Goal: Information Seeking & Learning: Learn about a topic

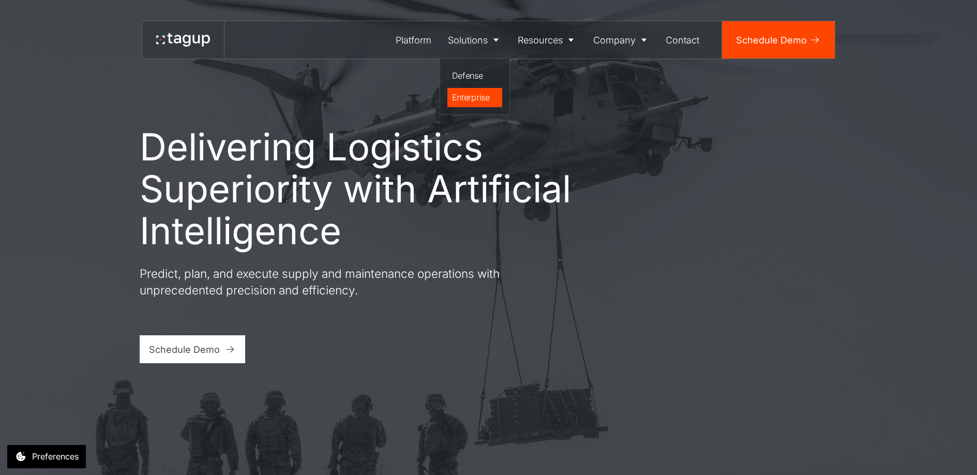
click at [479, 88] on link "Enterprise" at bounding box center [475, 98] width 55 height 20
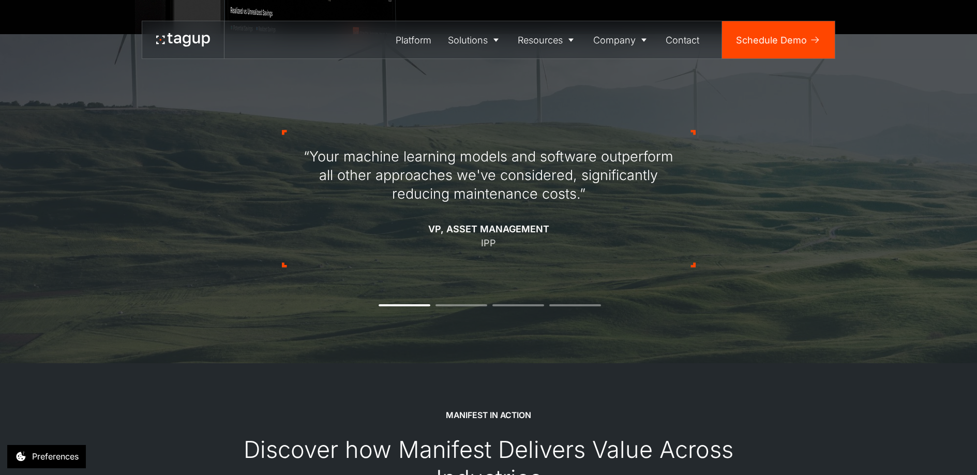
scroll to position [949, 0]
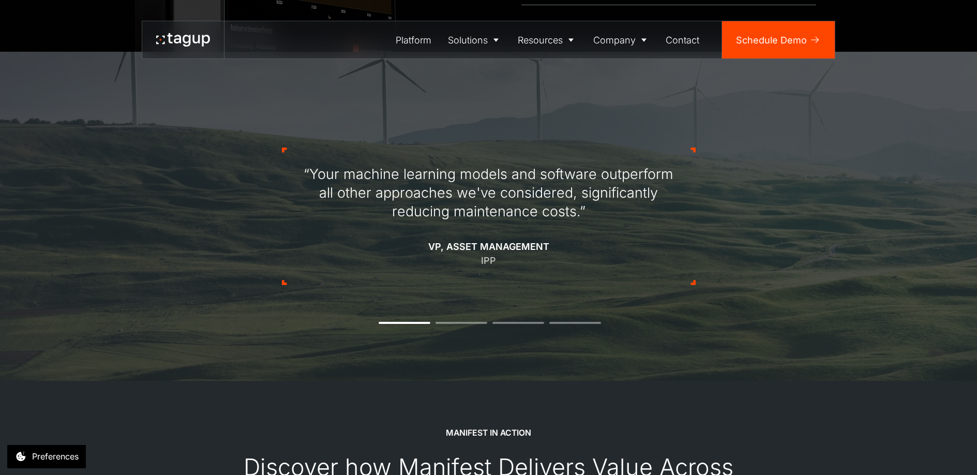
click at [469, 319] on div "“Your machine learning models and software outperform all other approaches we'v…" at bounding box center [489, 216] width 414 height 236
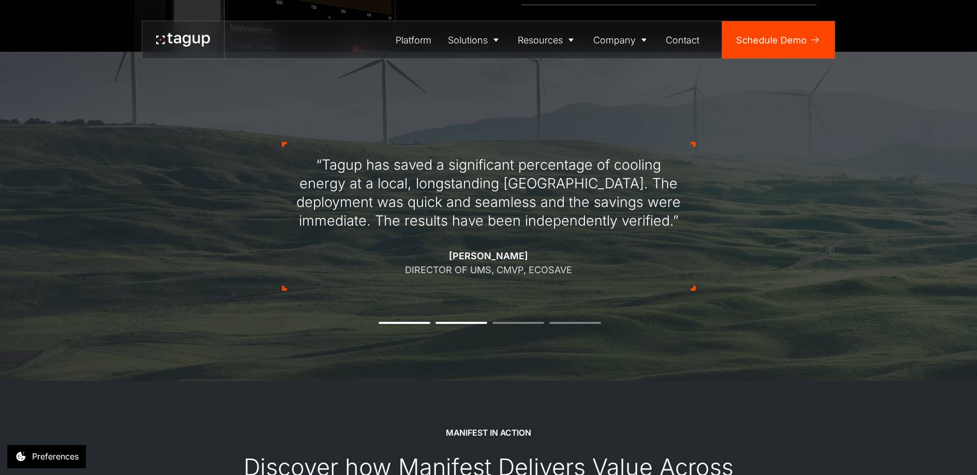
click at [470, 320] on div "“Tagup has saved a significant percentage of cooling energy at a local, longsta…" at bounding box center [489, 216] width 414 height 236
click at [471, 323] on li "2" at bounding box center [462, 323] width 52 height 2
click at [511, 322] on li "3" at bounding box center [519, 323] width 52 height 2
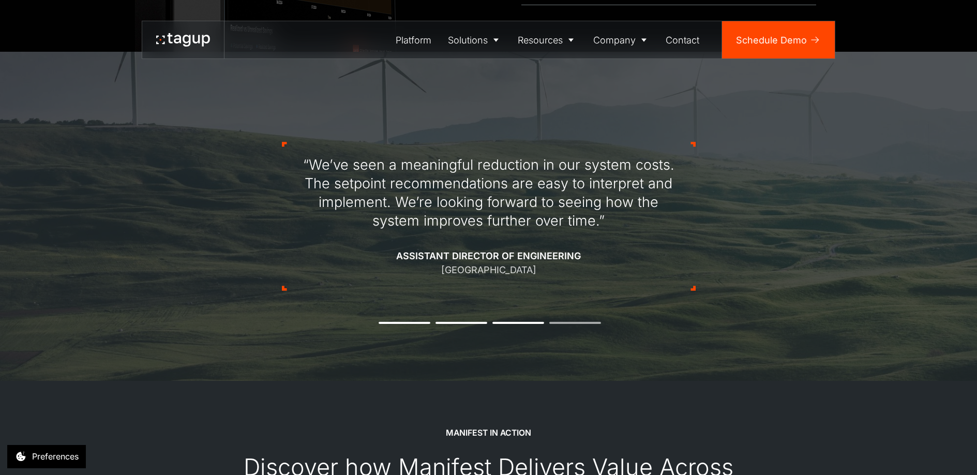
click at [570, 322] on li "4" at bounding box center [575, 323] width 52 height 2
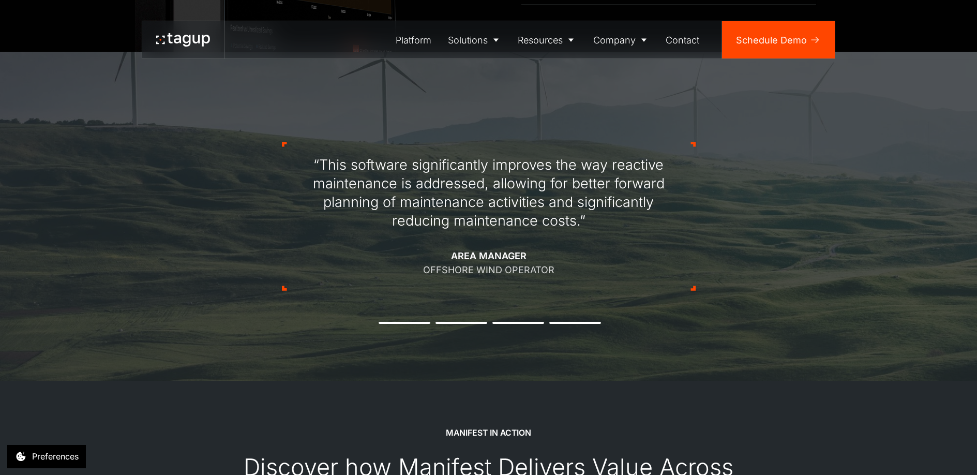
click at [422, 319] on div "“This software significantly improves the way reactive maintenance is addressed…" at bounding box center [489, 216] width 414 height 236
click at [420, 321] on div "“This software significantly improves the way reactive maintenance is addressed…" at bounding box center [489, 216] width 414 height 236
click at [423, 322] on button "1" at bounding box center [405, 323] width 52 height 2
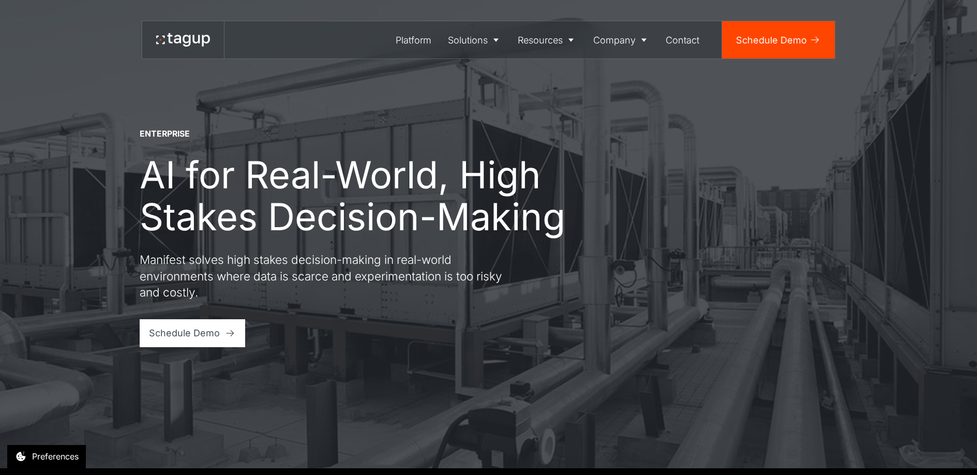
scroll to position [0, 0]
